Goal: Task Accomplishment & Management: Use online tool/utility

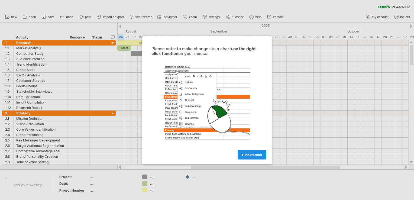
click at [261, 154] on span "I understand" at bounding box center [252, 155] width 20 height 4
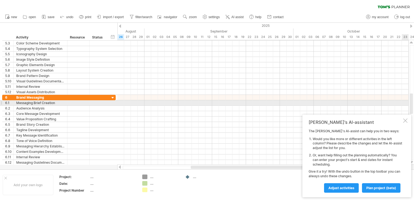
drag, startPoint x: 411, startPoint y: 55, endPoint x: 411, endPoint y: 104, distance: 48.5
click at [411, 104] on div at bounding box center [411, 104] width 3 height 20
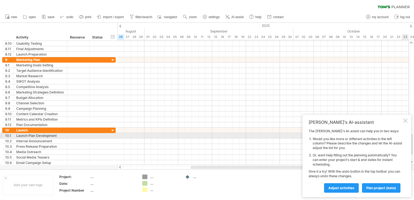
drag, startPoint x: 411, startPoint y: 97, endPoint x: 413, endPoint y: 138, distance: 40.7
click at [413, 138] on div at bounding box center [411, 144] width 3 height 20
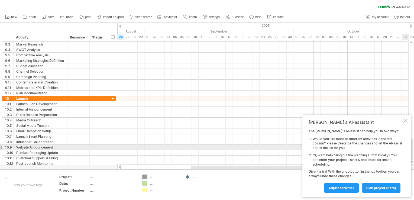
drag, startPoint x: 413, startPoint y: 138, endPoint x: 414, endPoint y: 150, distance: 12.3
click at [414, 150] on html "progress(100%) Trying to reach [DOMAIN_NAME] Connected again... 0% clear filter…" at bounding box center [207, 100] width 414 height 201
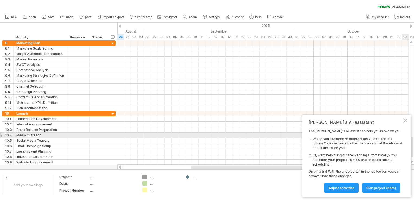
drag, startPoint x: 413, startPoint y: 69, endPoint x: 406, endPoint y: 143, distance: 74.6
click at [406, 142] on div "Trying to reach [DOMAIN_NAME] Connected again... 0% clear filter new 1" at bounding box center [207, 100] width 414 height 200
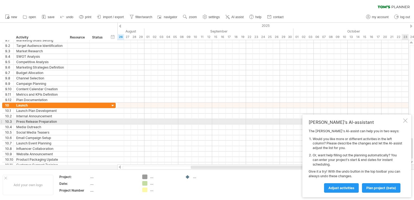
click at [404, 119] on div at bounding box center [406, 121] width 4 height 4
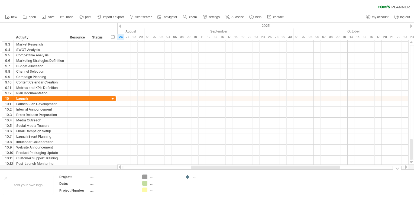
drag, startPoint x: 411, startPoint y: 145, endPoint x: 414, endPoint y: 176, distance: 31.6
click at [414, 176] on div "Trying to reach [DOMAIN_NAME] Connected again... 0% clear filter new 1" at bounding box center [207, 100] width 414 height 200
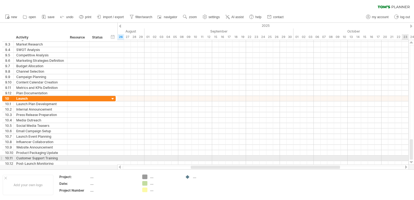
drag, startPoint x: 410, startPoint y: 145, endPoint x: 411, endPoint y: 158, distance: 12.8
click at [411, 158] on div at bounding box center [411, 149] width 3 height 20
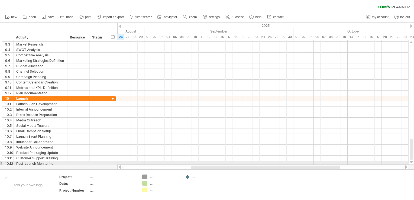
click at [411, 163] on div at bounding box center [412, 162] width 4 height 4
